Goal: Transaction & Acquisition: Book appointment/travel/reservation

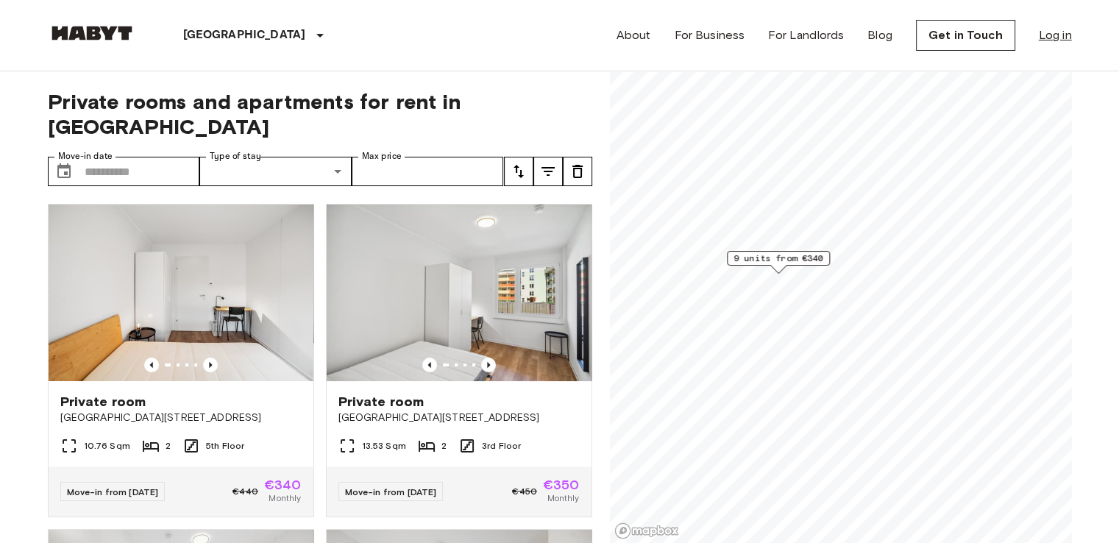
click at [1058, 40] on link "Log in" at bounding box center [1054, 35] width 33 height 18
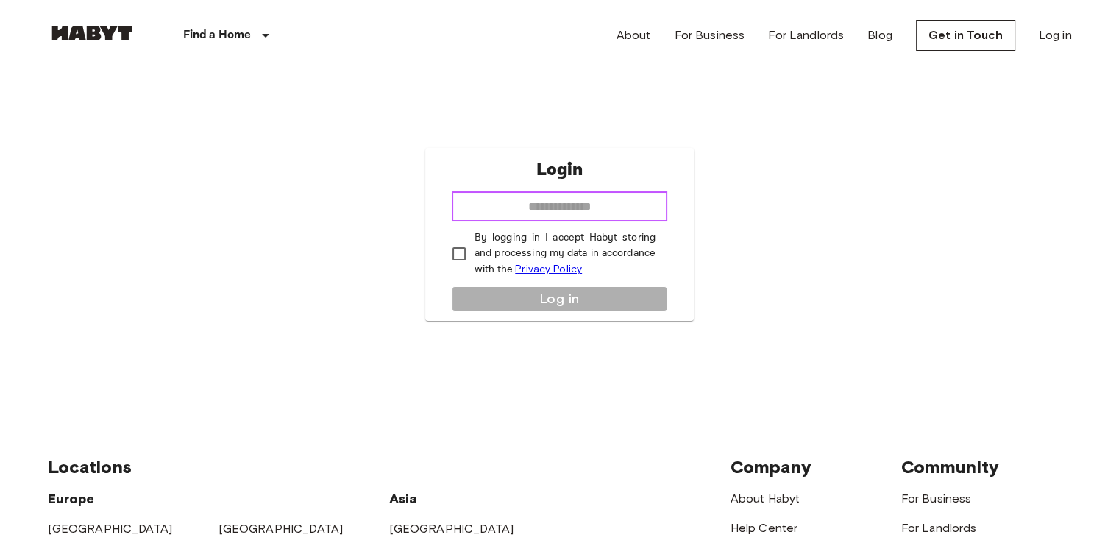
click at [566, 207] on input "email" at bounding box center [559, 206] width 215 height 29
type input "**********"
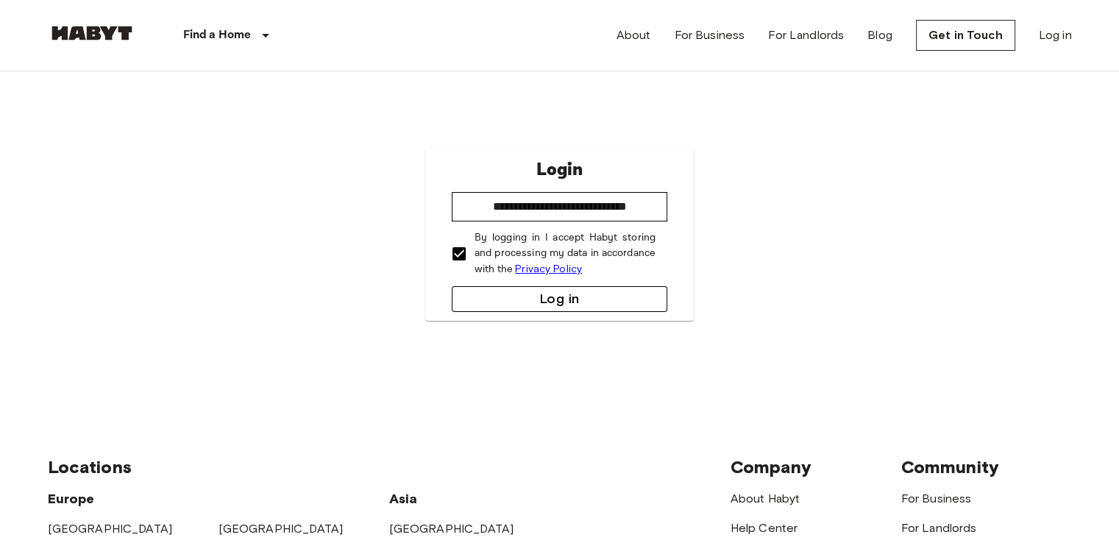
click at [491, 296] on button "Log in" at bounding box center [559, 299] width 215 height 26
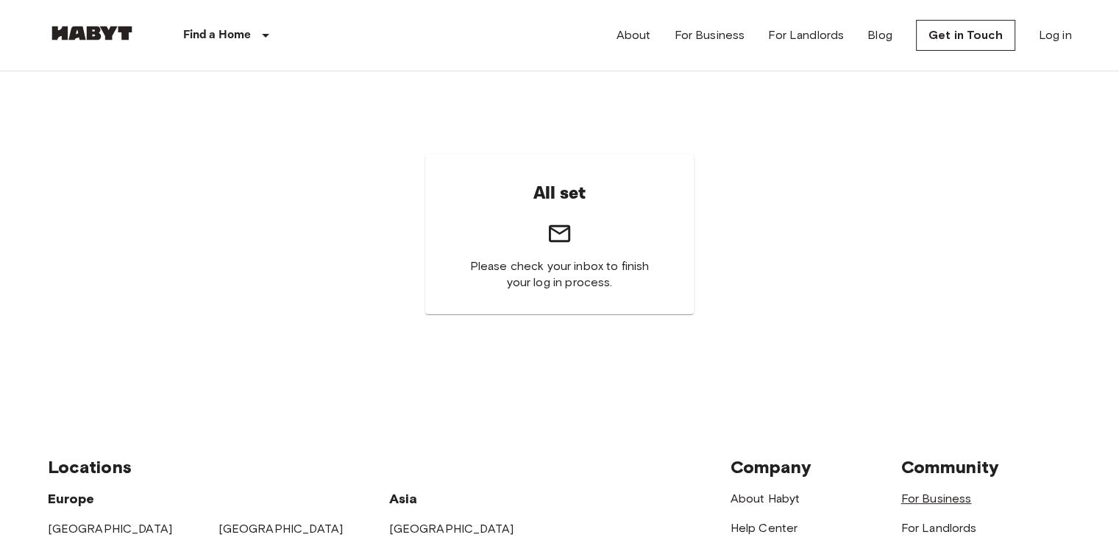
click at [915, 496] on link "For Business" at bounding box center [936, 498] width 71 height 14
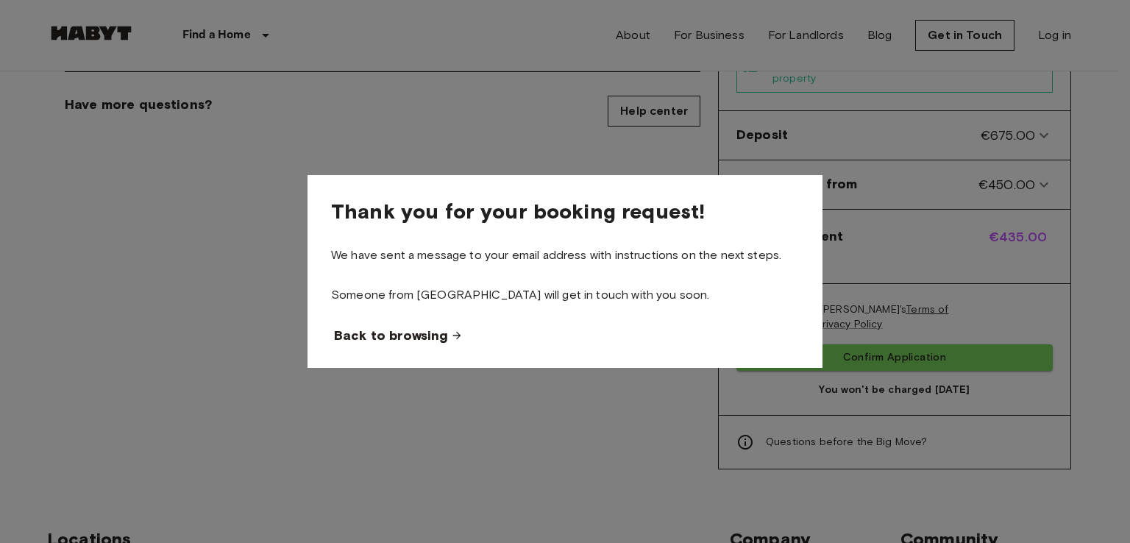
click at [429, 335] on span "Back to browsing" at bounding box center [391, 336] width 114 height 18
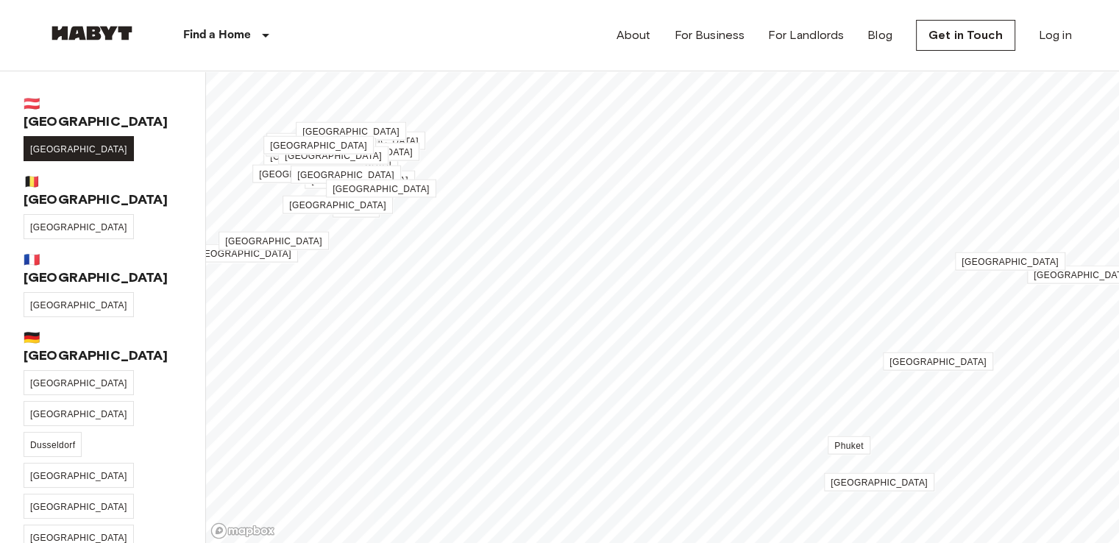
click at [40, 136] on link "[GEOGRAPHIC_DATA]" at bounding box center [79, 148] width 110 height 25
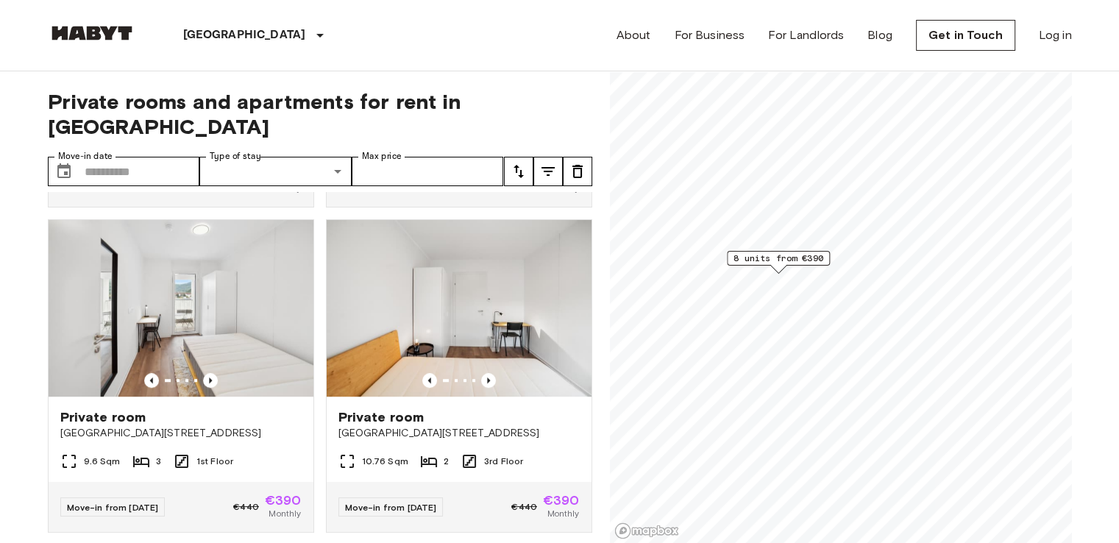
scroll to position [994, 0]
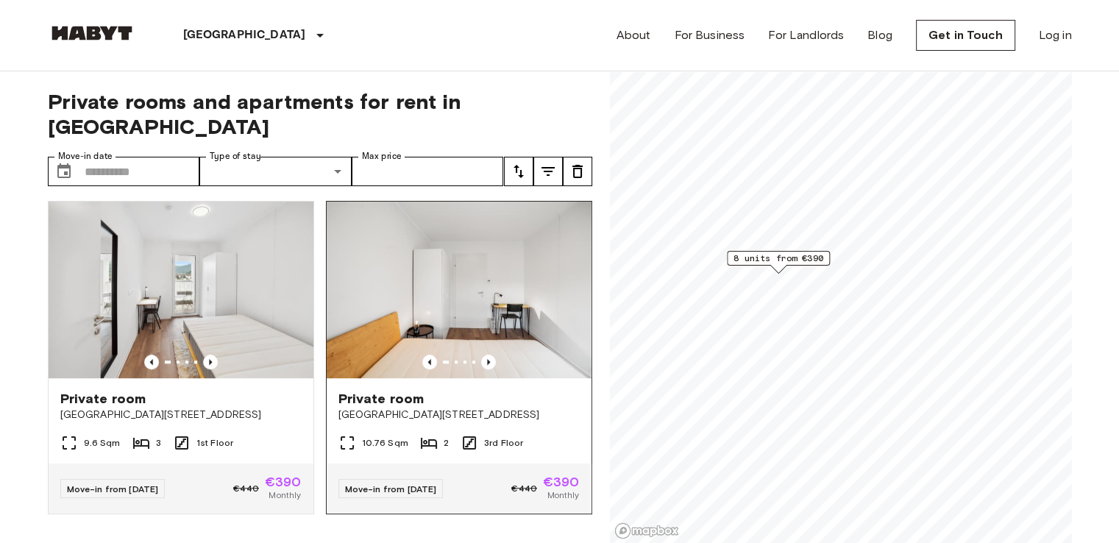
click at [507, 463] on div "Move-in from 02 Dec 25 €440 €390 Monthly" at bounding box center [459, 488] width 265 height 50
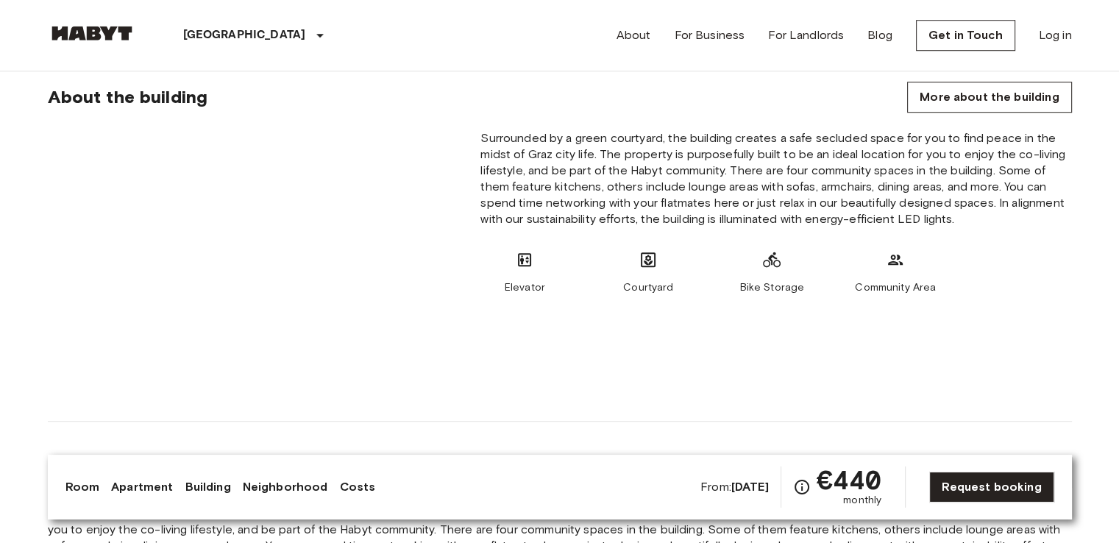
scroll to position [1220, 0]
